Goal: Check status: Check status

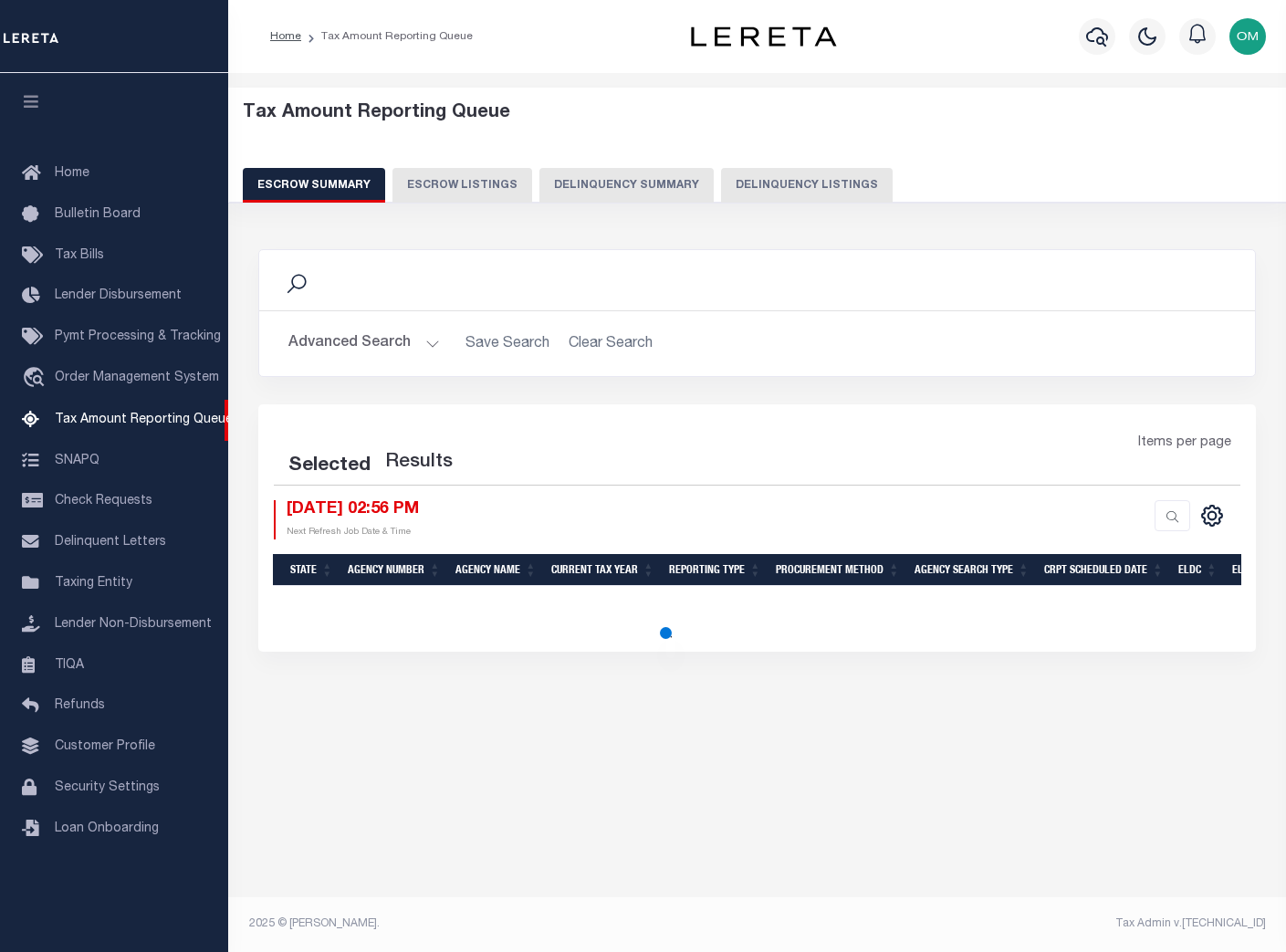
select select "100"
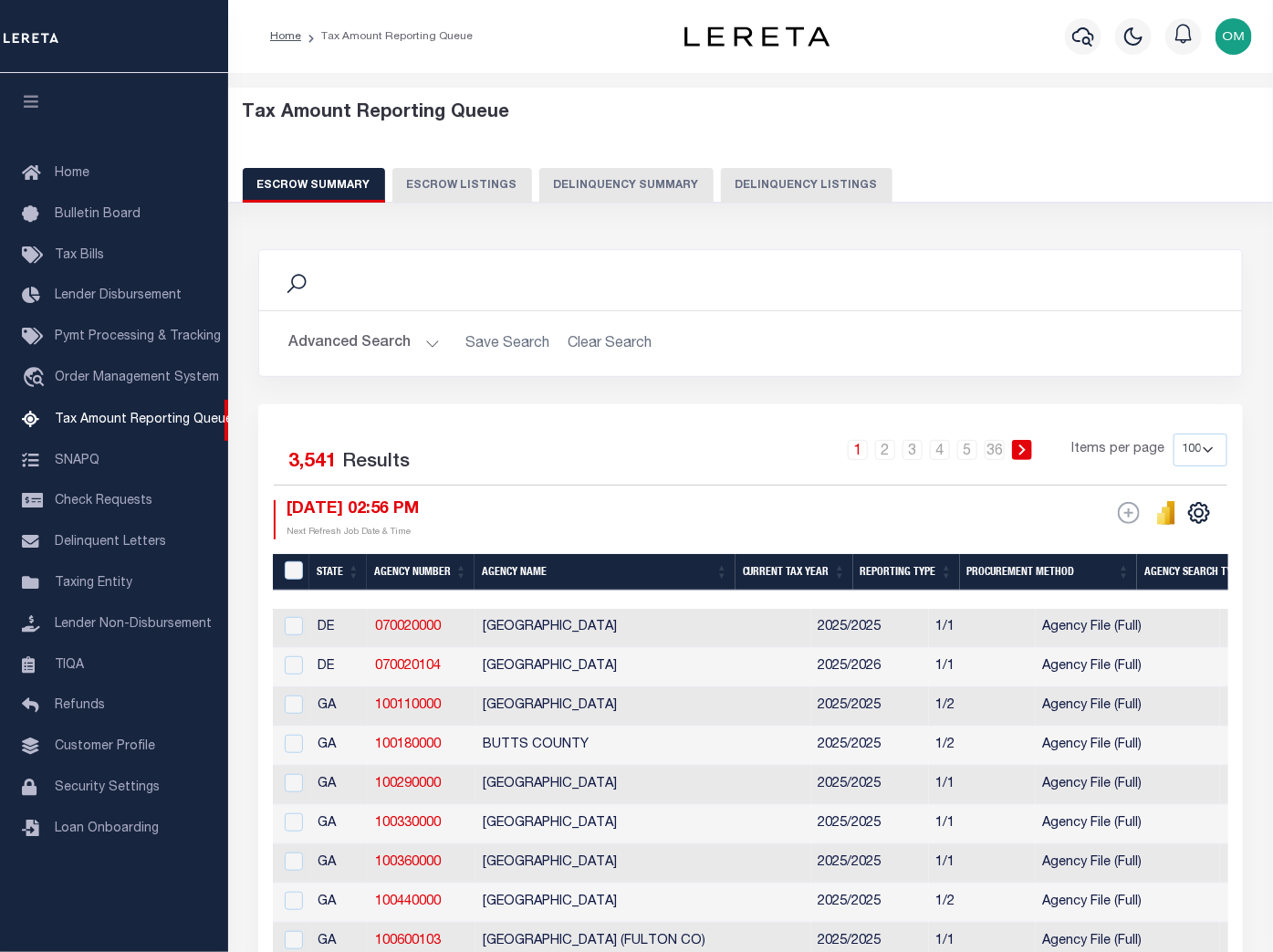
click at [486, 483] on div "Selected 3,541 Results" at bounding box center [383, 459] width 218 height 51
click at [101, 295] on span "Lender Disbursement" at bounding box center [119, 296] width 127 height 13
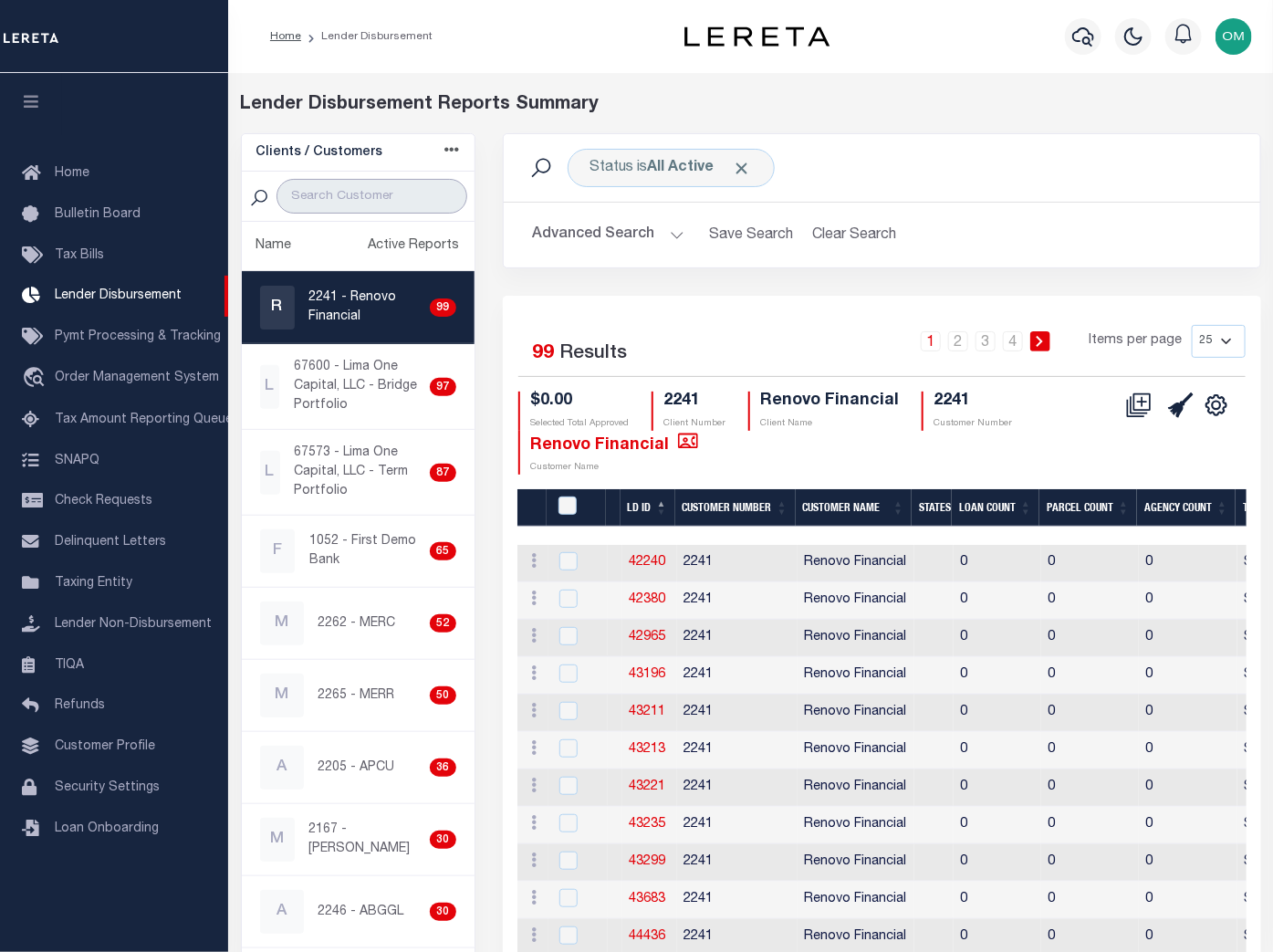
click at [399, 196] on input "search" at bounding box center [371, 196] width 190 height 35
type input "test customer"
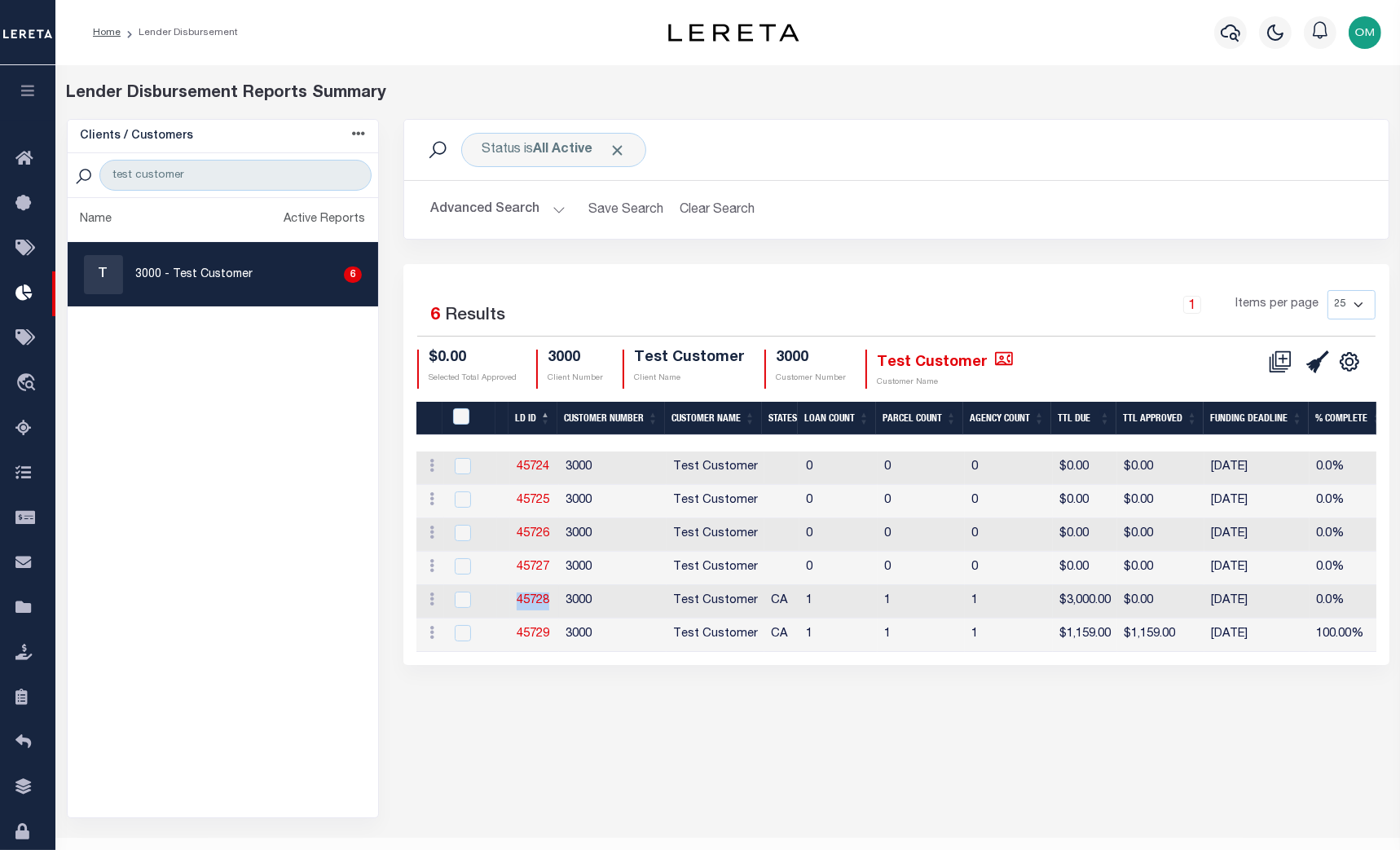
drag, startPoint x: 554, startPoint y: 601, endPoint x: 511, endPoint y: 603, distance: 43.0
click at [511, 603] on td "45728" at bounding box center [534, 602] width 49 height 33
checkbox input "true"
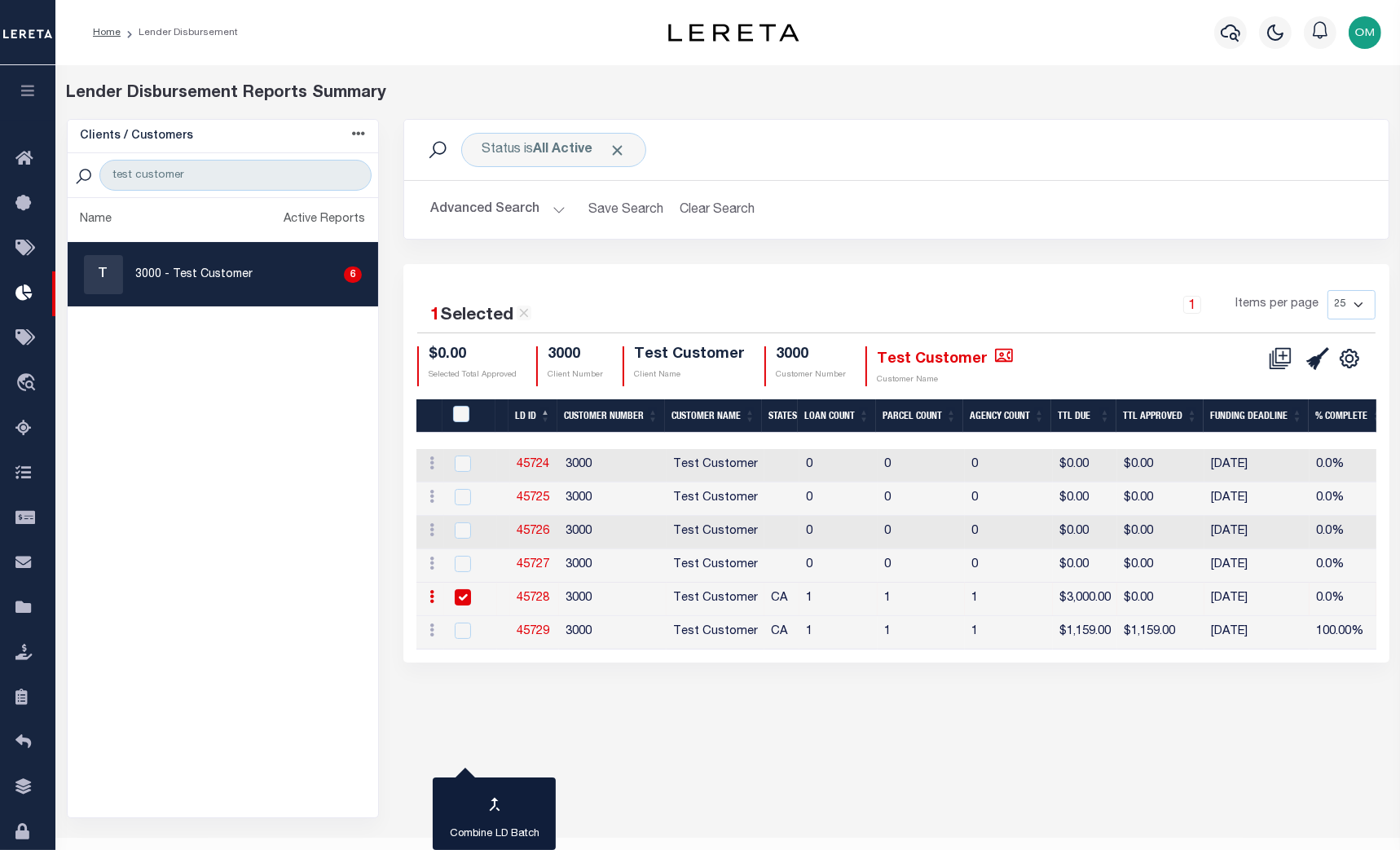
click at [609, 702] on div "Status is All Active Search Advanced Search Save Search Clear Search Equals 1" at bounding box center [896, 468] width 1011 height 699
click at [212, 515] on ul "Name Active Reports T 3000 - Test Customer 6" at bounding box center [222, 508] width 311 height 619
